Goal: Go to known website: Access a specific website the user already knows

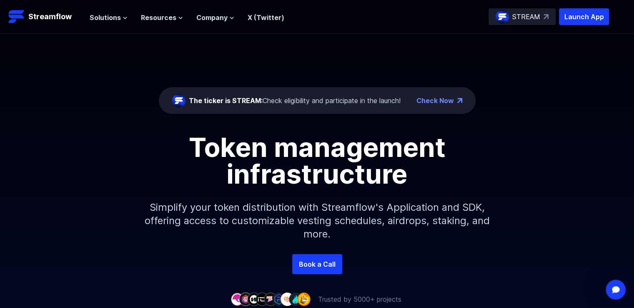
click at [305, 100] on div "The ticker is STREAM: Check eligibility and participate in the launch!" at bounding box center [295, 100] width 212 height 10
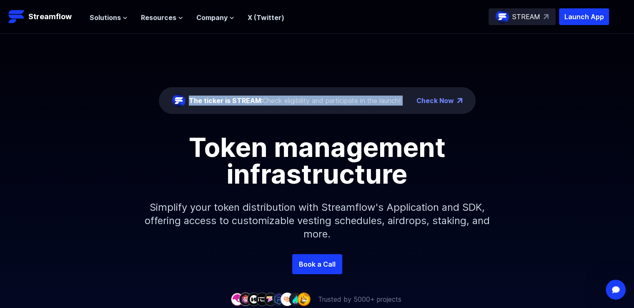
click at [305, 100] on div "The ticker is STREAM: Check eligibility and participate in the launch!" at bounding box center [295, 100] width 212 height 10
click at [44, 18] on p "Streamflow" at bounding box center [49, 17] width 43 height 12
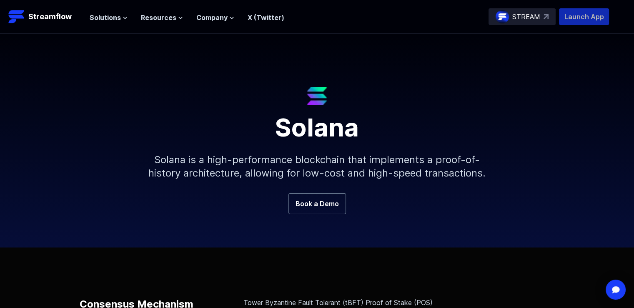
click at [589, 17] on p "Launch App" at bounding box center [584, 16] width 50 height 17
